Goal: Navigation & Orientation: Find specific page/section

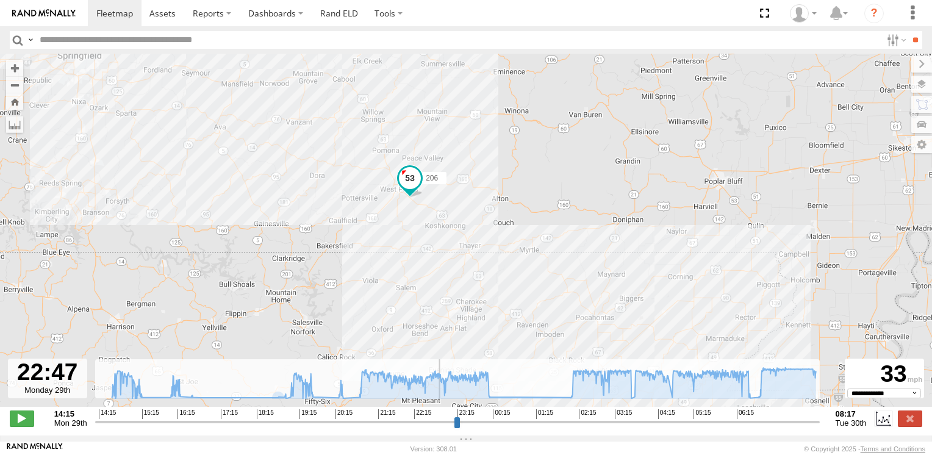
select select "**********"
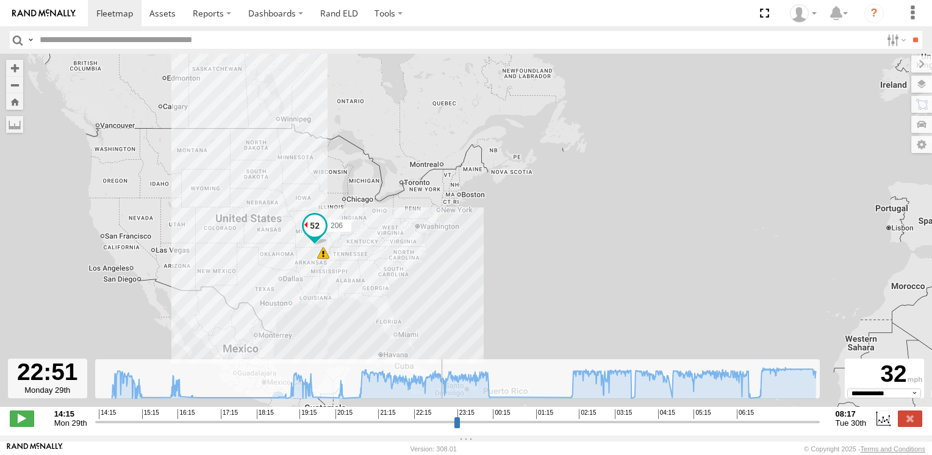
click at [237, 232] on div "206 9" at bounding box center [466, 237] width 932 height 366
click at [163, 16] on span at bounding box center [162, 13] width 26 height 12
type input "**********"
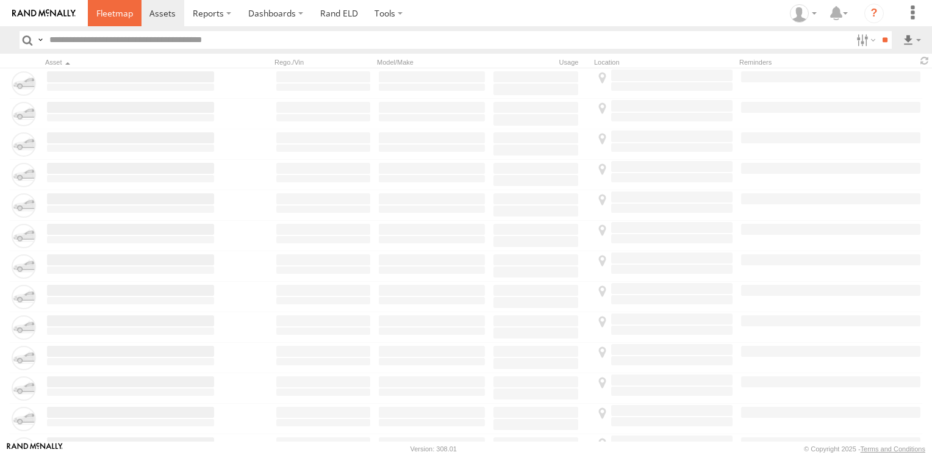
click at [107, 14] on span at bounding box center [114, 13] width 37 height 12
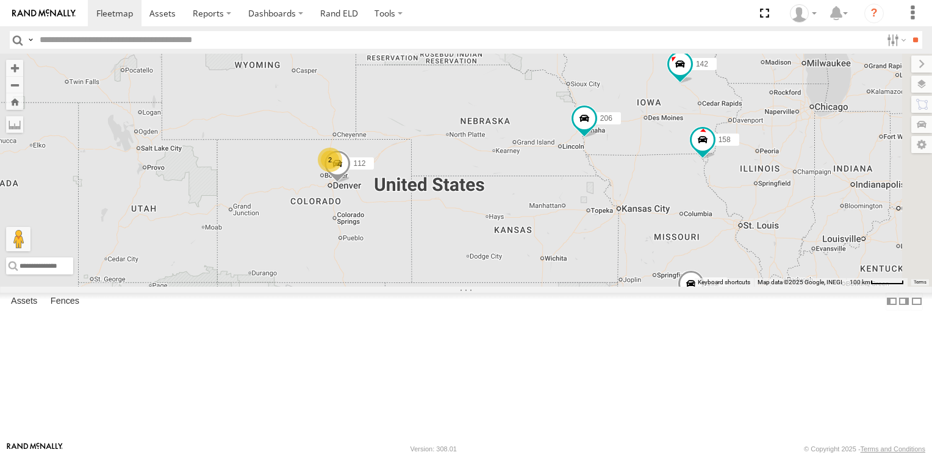
drag, startPoint x: 581, startPoint y: 329, endPoint x: 357, endPoint y: 234, distance: 242.7
click at [357, 234] on div "206 158 220 198 110 104 182 142 2 112" at bounding box center [466, 170] width 932 height 232
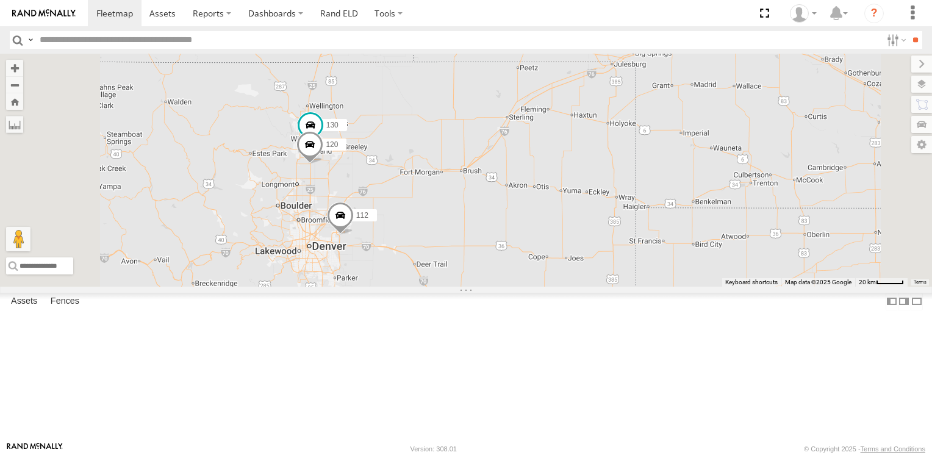
drag, startPoint x: 476, startPoint y: 309, endPoint x: 436, endPoint y: 271, distance: 54.4
click at [436, 271] on div "206 158 220 198 110 104 182 142 112 180 130 120" at bounding box center [466, 170] width 932 height 232
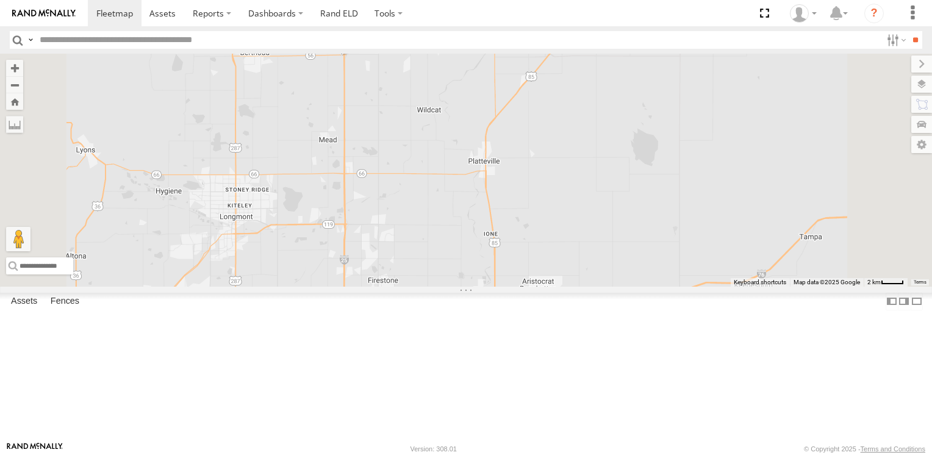
drag, startPoint x: 532, startPoint y: 195, endPoint x: 464, endPoint y: 188, distance: 69.2
click at [464, 188] on div "206 158 220 198 110 104 182 142 112 180 130 120" at bounding box center [466, 170] width 932 height 232
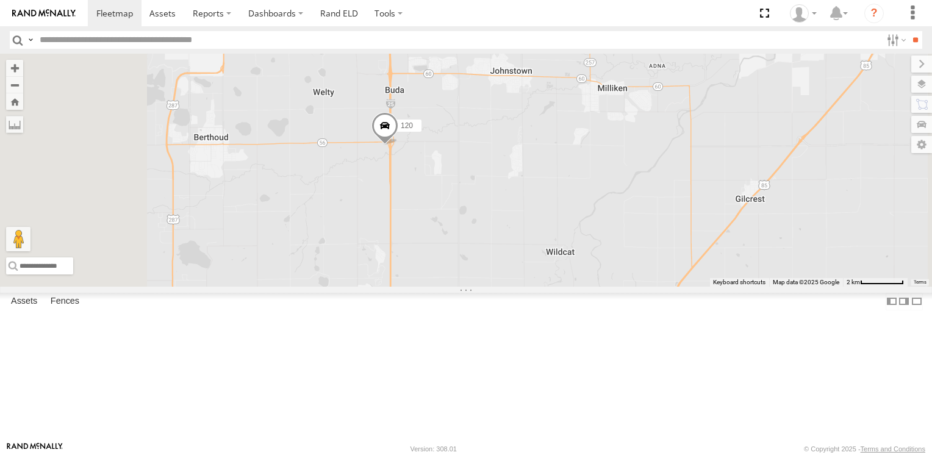
drag, startPoint x: 478, startPoint y: 148, endPoint x: 504, endPoint y: 306, distance: 159.6
click at [504, 286] on div "206 158 220 198 110 104 182 142 112 180 130 120" at bounding box center [466, 170] width 932 height 232
